Goal: Use online tool/utility: Use online tool/utility

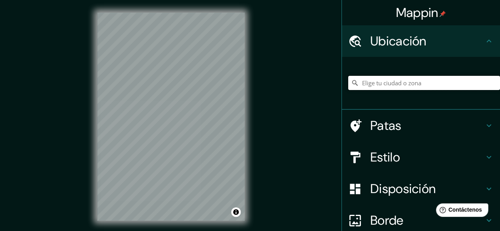
click at [393, 78] on input "Elige tu ciudad o zona" at bounding box center [424, 83] width 152 height 14
type input "[GEOGRAPHIC_DATA], [GEOGRAPHIC_DATA], [GEOGRAPHIC_DATA]"
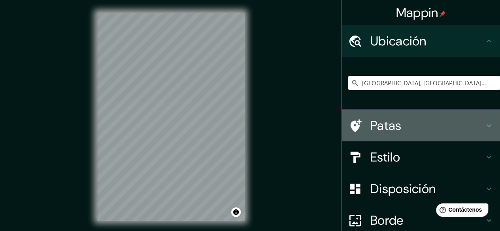
click at [380, 123] on font "Patas" at bounding box center [385, 125] width 31 height 17
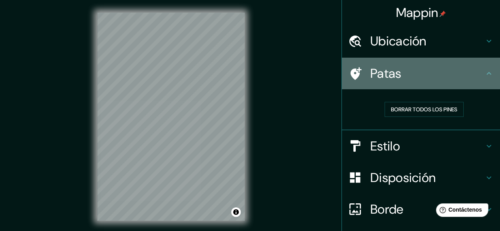
click at [374, 74] on font "Patas" at bounding box center [385, 73] width 31 height 17
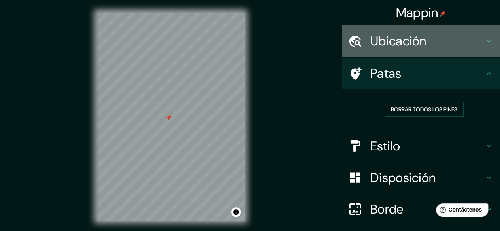
click at [444, 53] on div "Ubicación" at bounding box center [421, 41] width 158 height 32
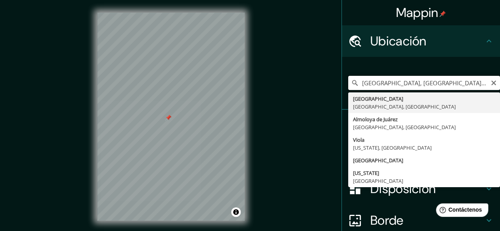
click at [413, 81] on input "[GEOGRAPHIC_DATA], [GEOGRAPHIC_DATA], [GEOGRAPHIC_DATA]" at bounding box center [424, 83] width 152 height 14
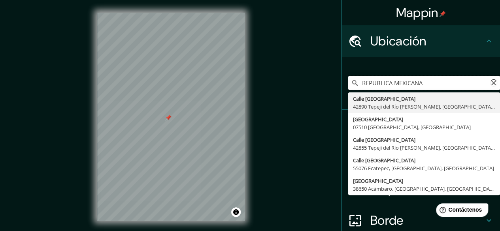
type input "[GEOGRAPHIC_DATA], 42890 Tepeji del [GEOGRAPHIC_DATA][PERSON_NAME], [GEOGRAPHIC…"
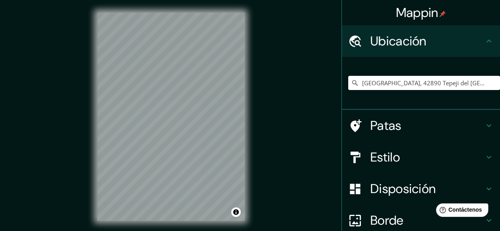
click at [413, 81] on input "[GEOGRAPHIC_DATA], 42890 Tepeji del [GEOGRAPHIC_DATA][PERSON_NAME], [GEOGRAPHIC…" at bounding box center [424, 83] width 152 height 14
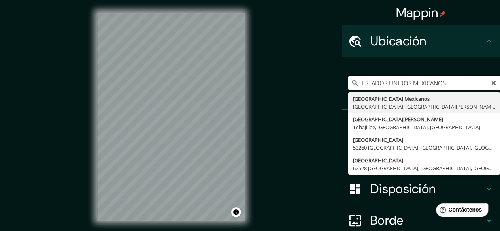
type input "[GEOGRAPHIC_DATA], [GEOGRAPHIC_DATA][PERSON_NAME], [GEOGRAPHIC_DATA]"
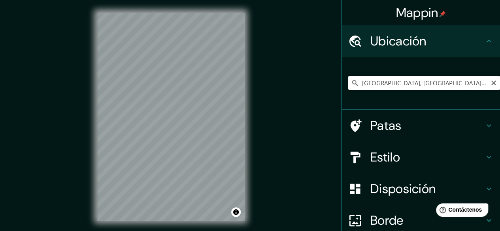
click at [441, 80] on input "[GEOGRAPHIC_DATA], [GEOGRAPHIC_DATA][PERSON_NAME], [GEOGRAPHIC_DATA]" at bounding box center [424, 83] width 152 height 14
type input "M"
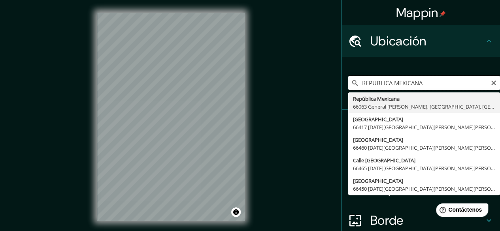
click at [433, 81] on input "REPUBLICA MEXICANA" at bounding box center [424, 83] width 152 height 14
click at [355, 83] on input "REPUBLICA MEXICANA" at bounding box center [424, 83] width 152 height 14
type input "[GEOGRAPHIC_DATA], 66063 General [PERSON_NAME], [GEOGRAPHIC_DATA], [GEOGRAPHIC_…"
